Goal: Transaction & Acquisition: Download file/media

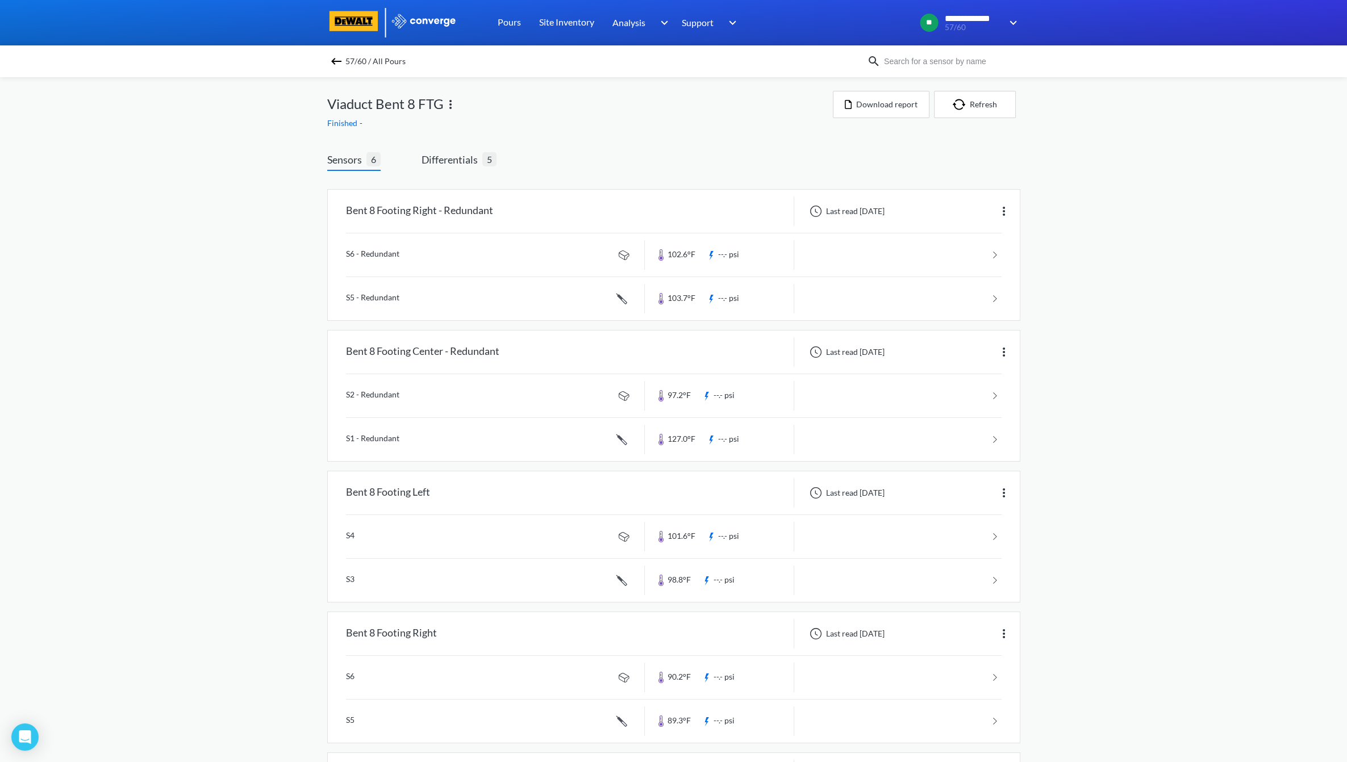
click at [351, 59] on span "57/60 / All Pours" at bounding box center [375, 61] width 60 height 16
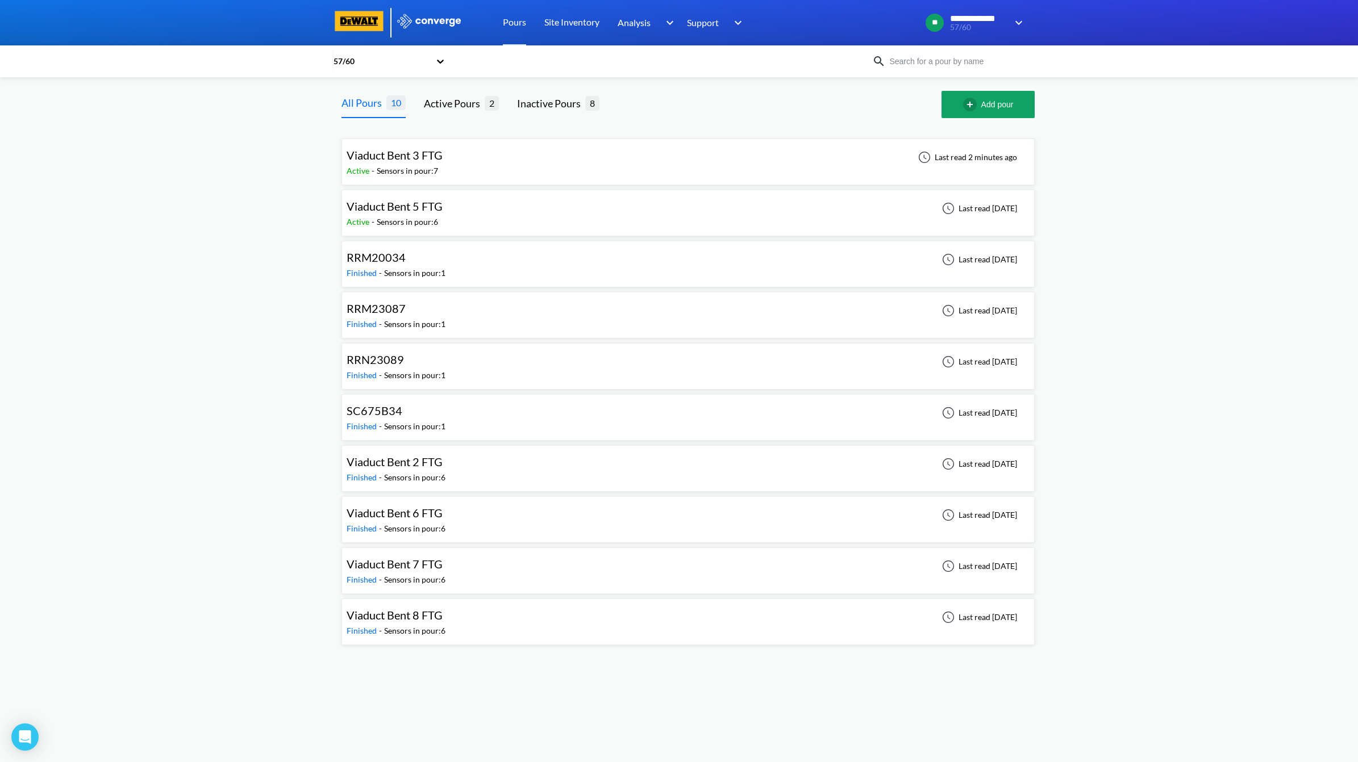
click at [506, 161] on div "Viaduct Bent 3 FTG Active - Sensors in pour: 7 Last read 2 minutes ago" at bounding box center [688, 162] width 683 height 36
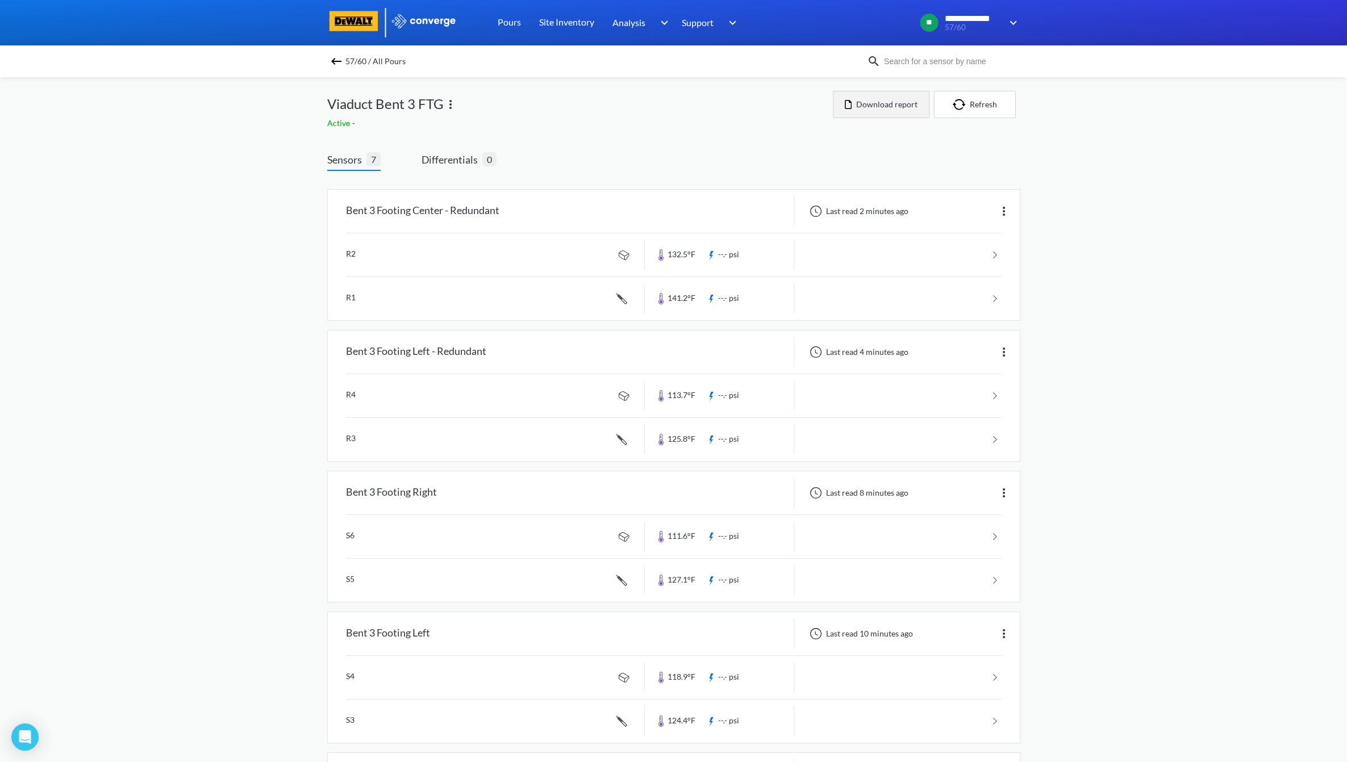
click at [902, 110] on button "Download report" at bounding box center [881, 104] width 97 height 27
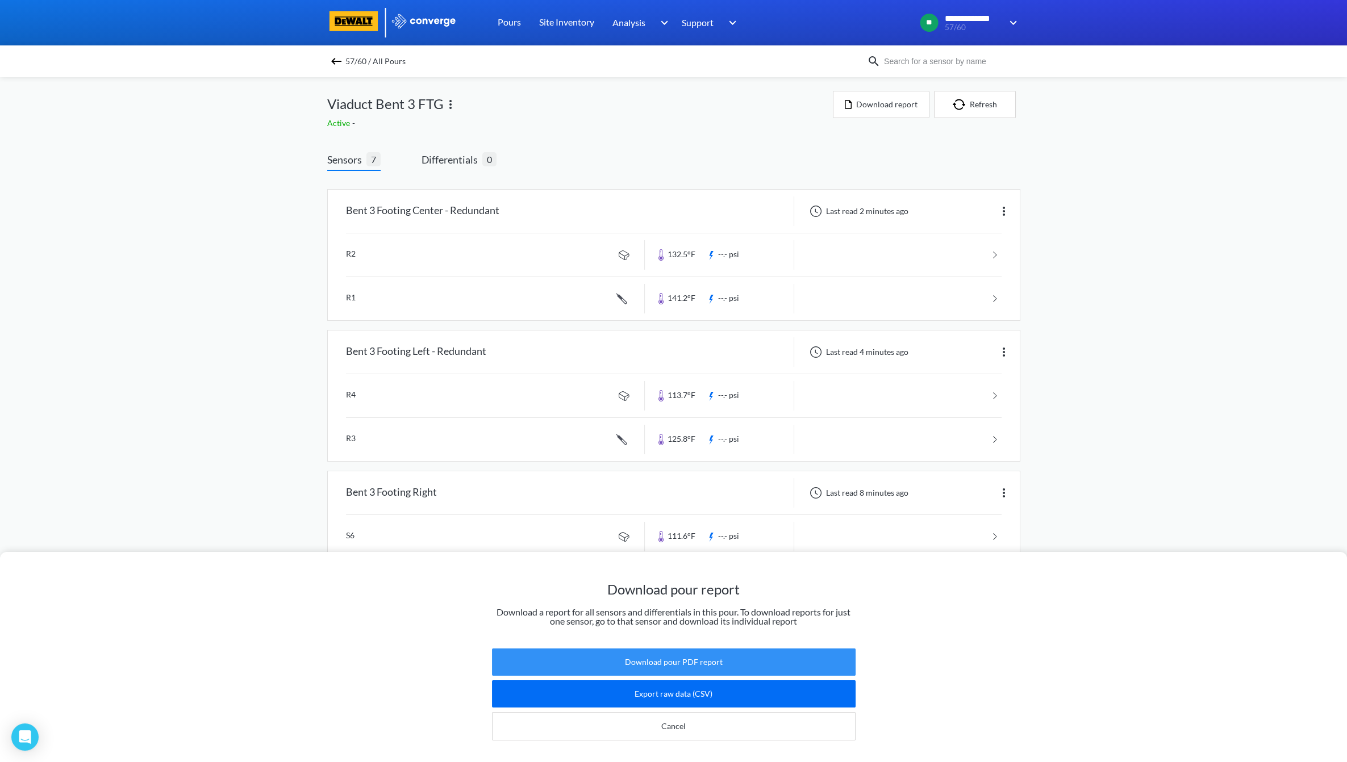
click at [651, 649] on button "Download pour PDF report" at bounding box center [674, 662] width 364 height 27
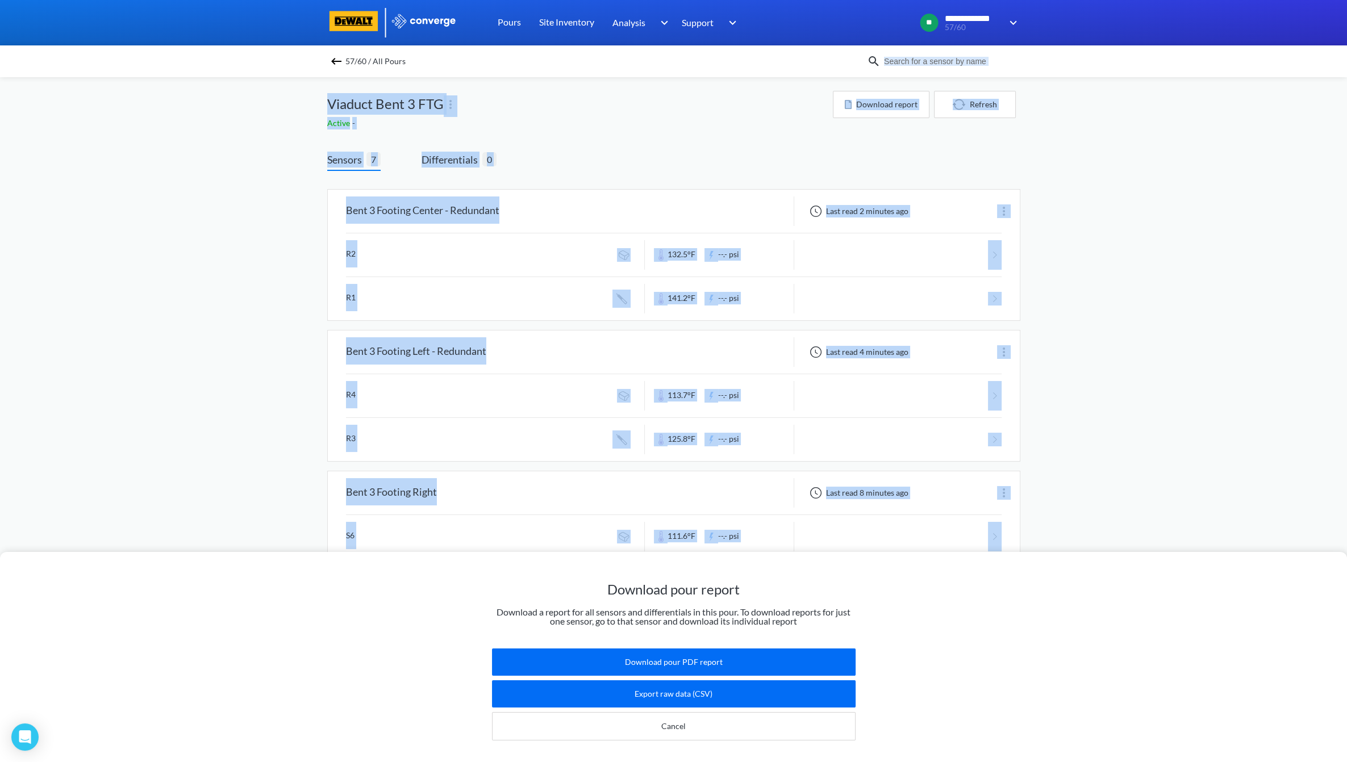
drag, startPoint x: 1079, startPoint y: 94, endPoint x: 1066, endPoint y: 64, distance: 32.3
click at [1066, 0] on div "**********" at bounding box center [673, 0] width 1347 height 0
drag, startPoint x: 1066, startPoint y: 64, endPoint x: 1143, endPoint y: 287, distance: 235.7
click at [1143, 287] on div "Download pour report Download a report for all sensors and differentials in thi…" at bounding box center [673, 381] width 1347 height 762
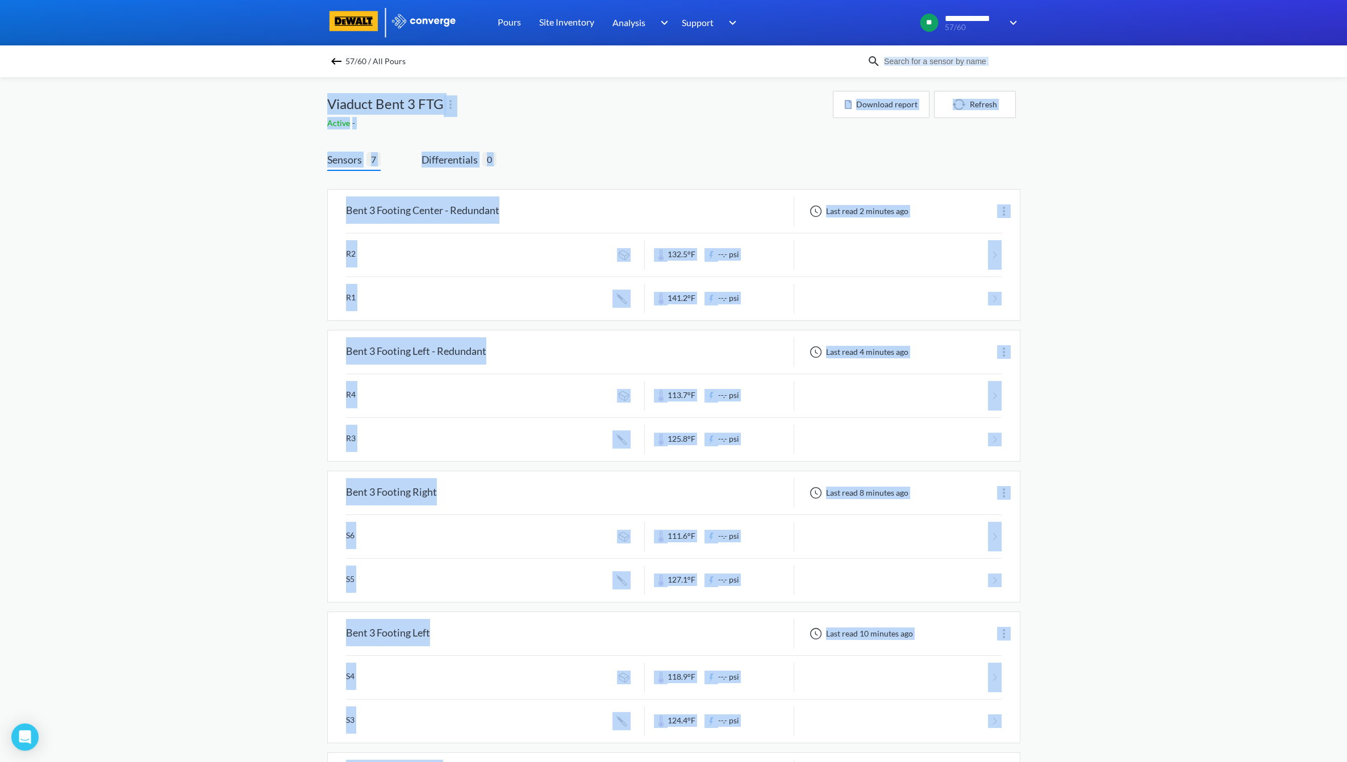
click at [622, 125] on div "Active -" at bounding box center [580, 123] width 506 height 12
